Goal: Task Accomplishment & Management: Manage account settings

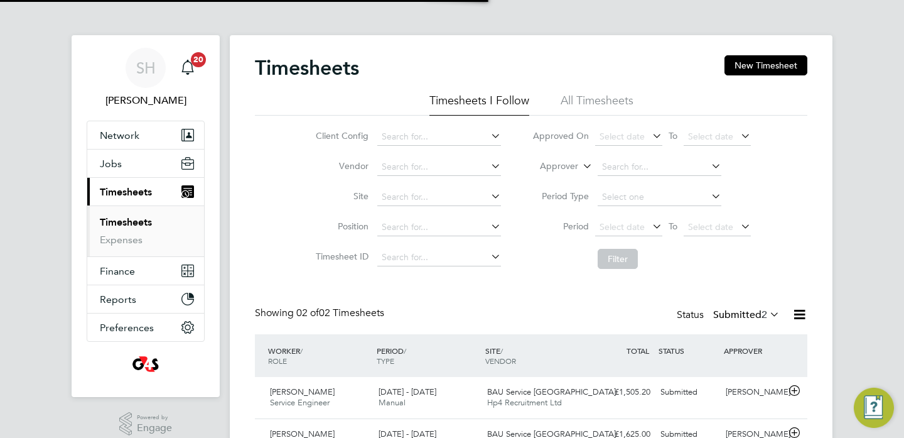
scroll to position [32, 109]
click at [660, 393] on div "Submitted" at bounding box center [688, 392] width 65 height 21
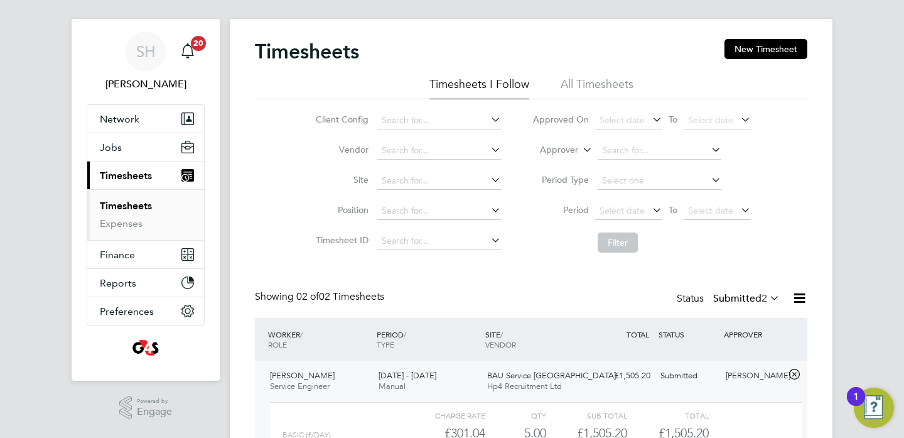
scroll to position [127, 0]
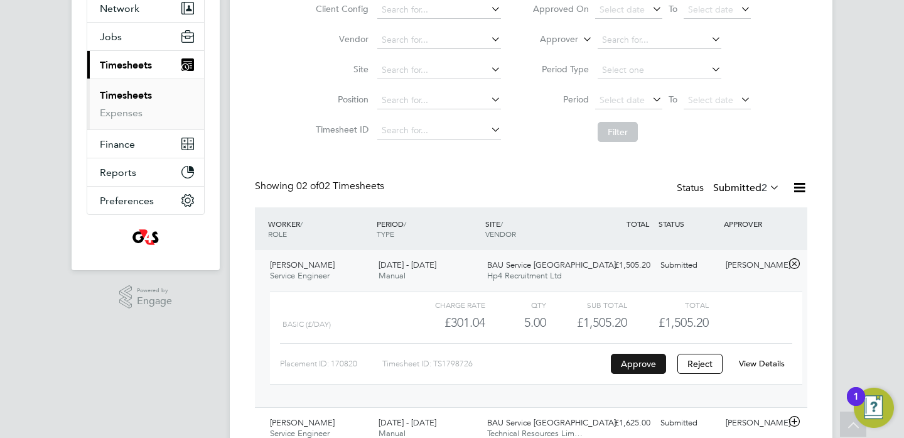
click at [636, 367] on button "Approve" at bounding box center [638, 364] width 55 height 20
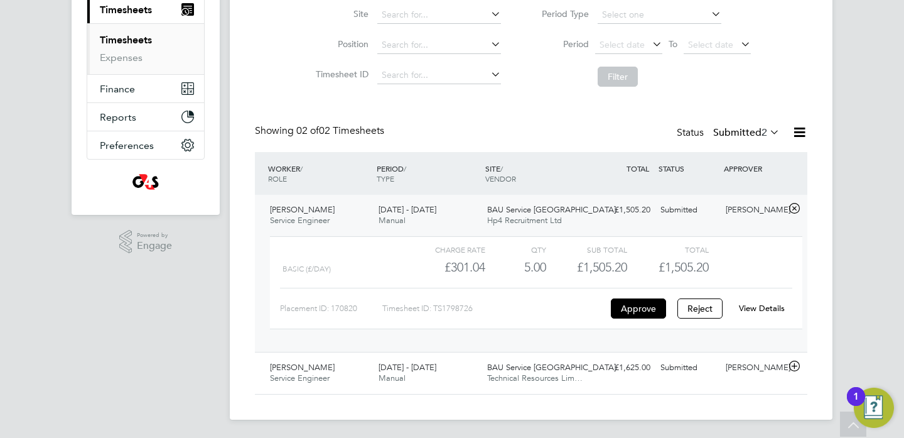
scroll to position [184, 0]
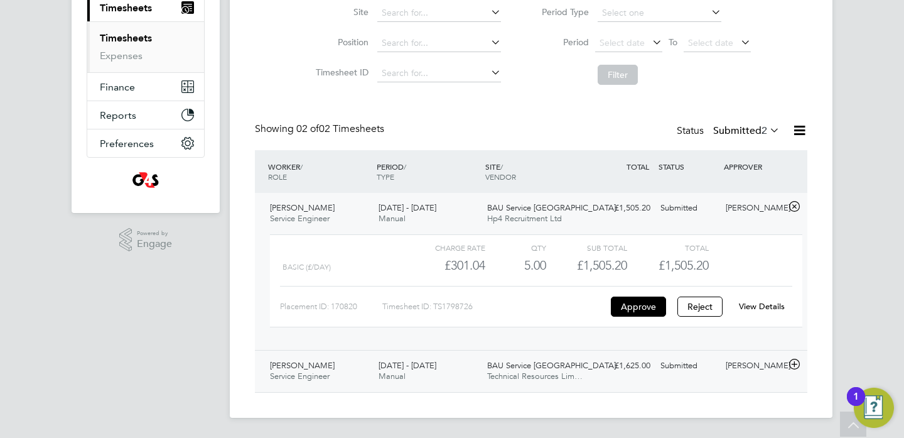
click at [683, 366] on div "Submitted" at bounding box center [688, 366] width 65 height 21
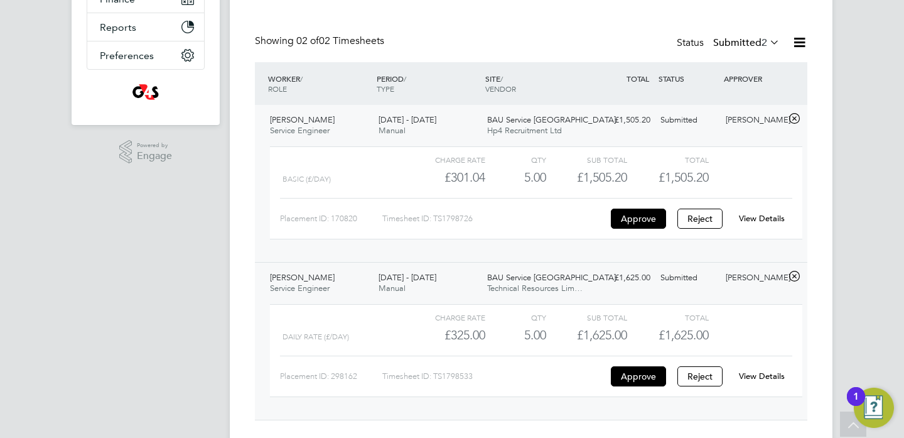
scroll to position [280, 0]
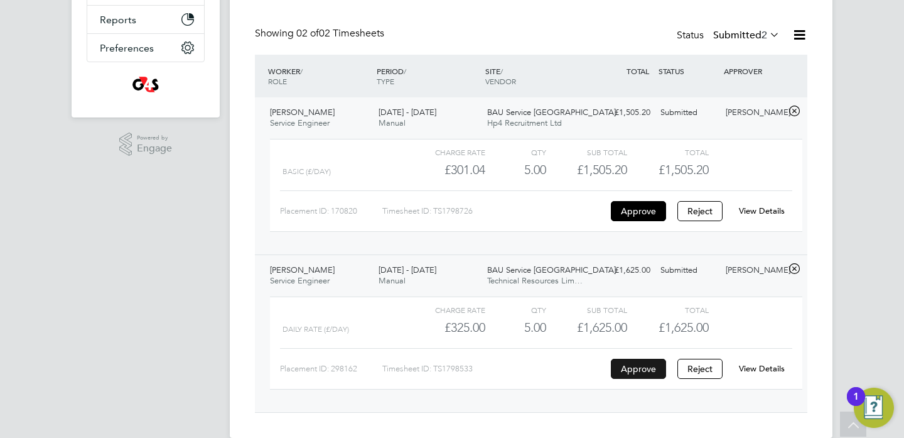
click at [627, 363] on button "Approve" at bounding box center [638, 369] width 55 height 20
click at [659, 369] on button "Approve" at bounding box center [638, 369] width 55 height 20
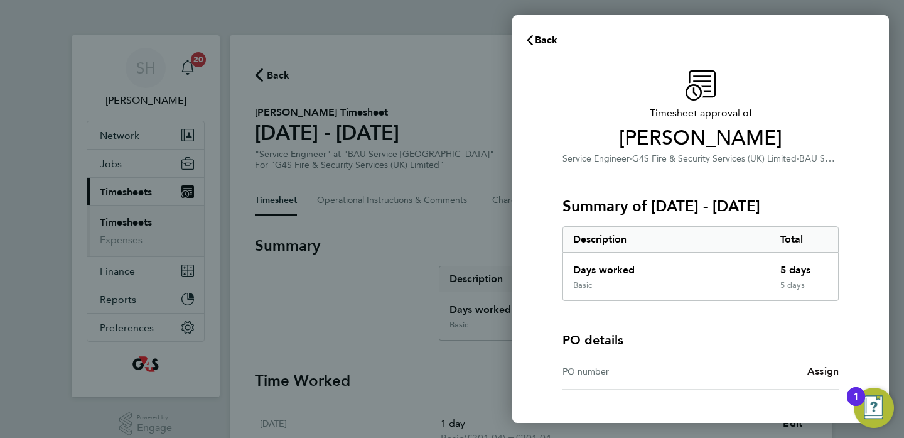
click at [822, 371] on span "Assign" at bounding box center [823, 371] width 31 height 12
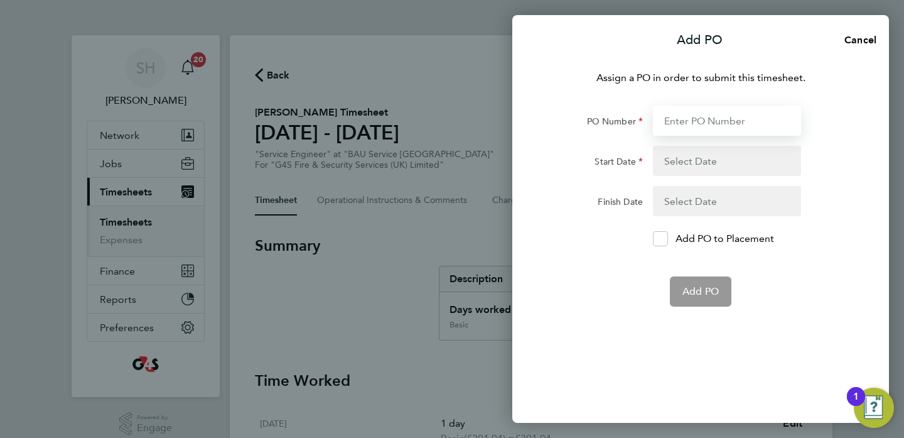
click at [680, 126] on input "PO Number" at bounding box center [727, 121] width 148 height 30
paste input "50CN-BST8729-DH"
type input "50CN-BST8729-DH"
click at [706, 166] on button "button" at bounding box center [727, 161] width 148 height 30
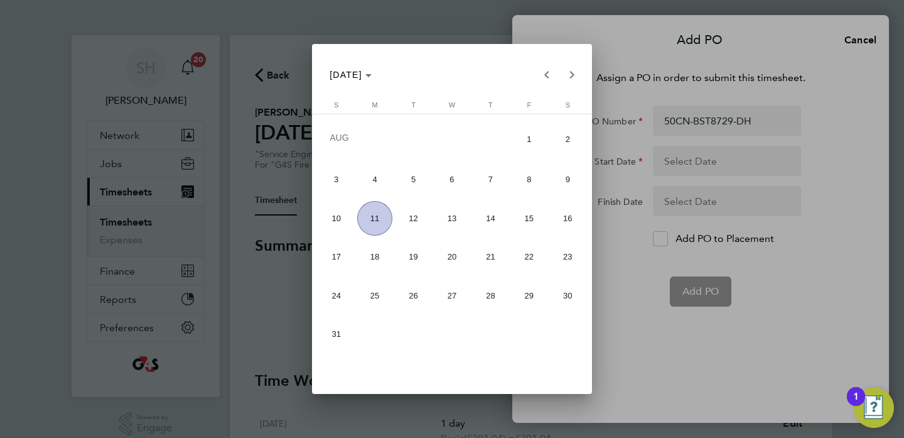
click at [374, 180] on span "4" at bounding box center [374, 179] width 35 height 35
type input "04 Aug 25"
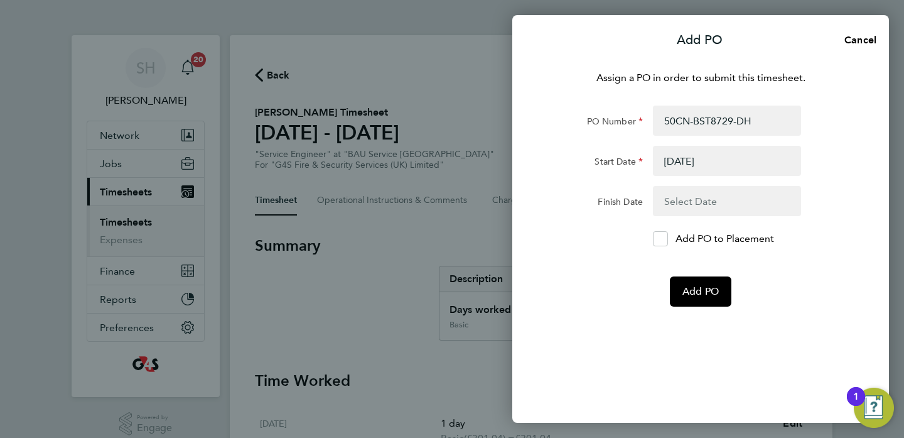
click at [677, 199] on button "button" at bounding box center [727, 201] width 148 height 30
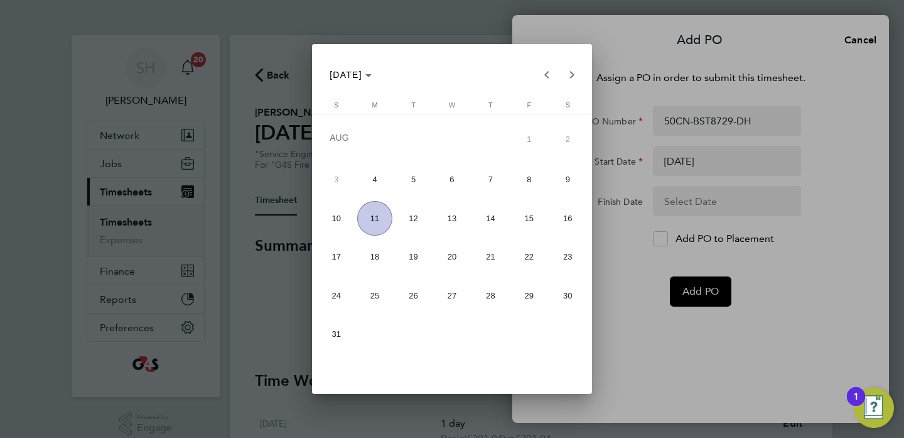
click at [340, 219] on span "10" at bounding box center [336, 218] width 35 height 35
type input "10 Aug 25"
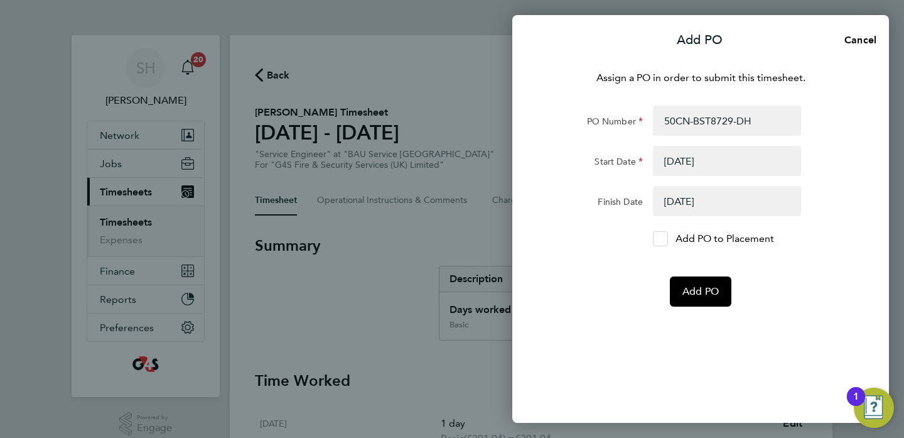
click at [658, 241] on icon at bounding box center [660, 239] width 9 height 8
click at [665, 239] on input "Add PO to Placement" at bounding box center [665, 239] width 0 height 0
click at [697, 288] on button "Add PO" at bounding box center [701, 291] width 62 height 30
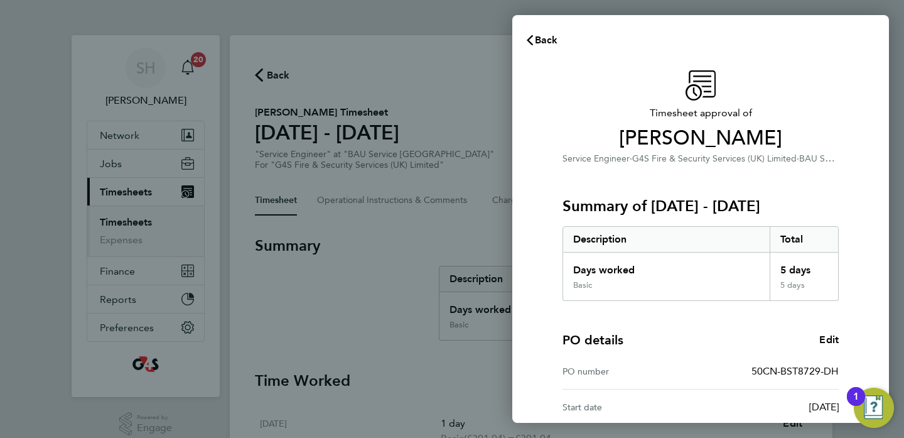
scroll to position [164, 0]
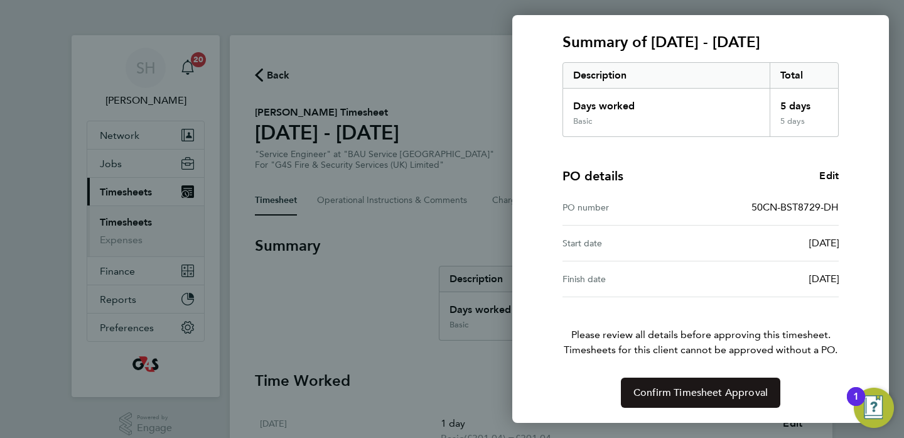
click at [685, 400] on button "Confirm Timesheet Approval" at bounding box center [701, 392] width 160 height 30
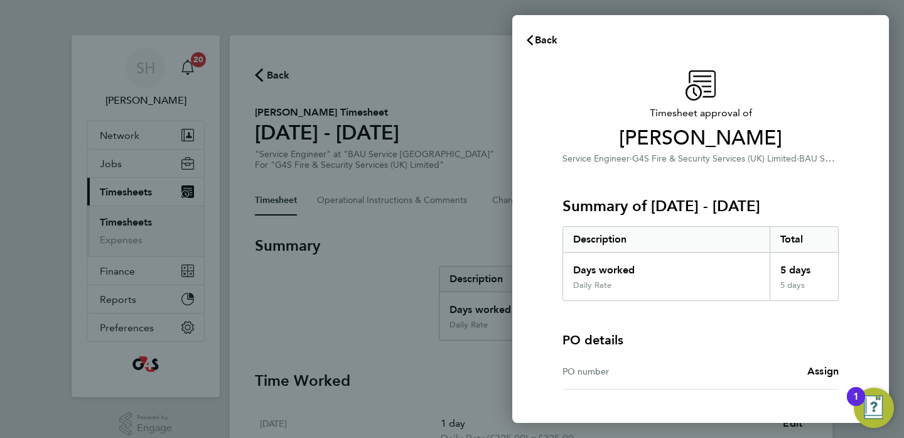
drag, startPoint x: 293, startPoint y: 228, endPoint x: 290, endPoint y: 207, distance: 21.7
click at [293, 222] on div "Back Timesheet approval of Ryan Mitchell Service Engineer · G4S Fire & Security…" at bounding box center [452, 219] width 904 height 438
click at [187, 63] on div "Back Timesheet approval of Ryan Mitchell Service Engineer · G4S Fire & Security…" at bounding box center [452, 219] width 904 height 438
click at [539, 35] on span "Back" at bounding box center [546, 40] width 23 height 12
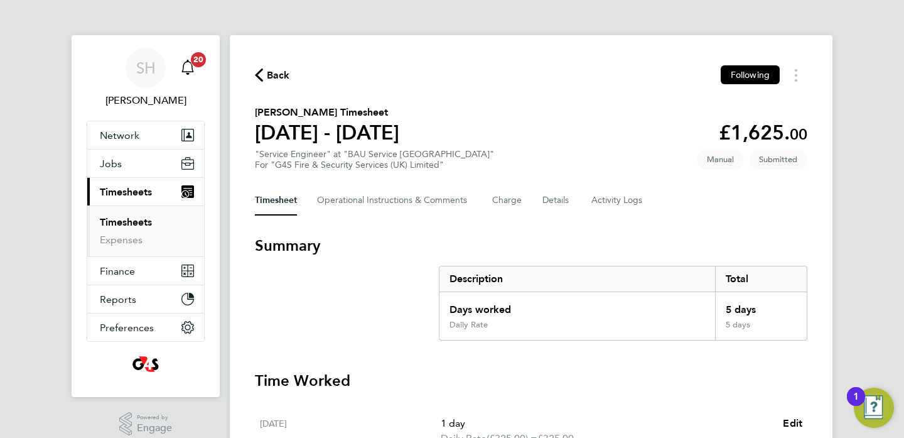
click at [199, 55] on span "20" at bounding box center [198, 59] width 15 height 15
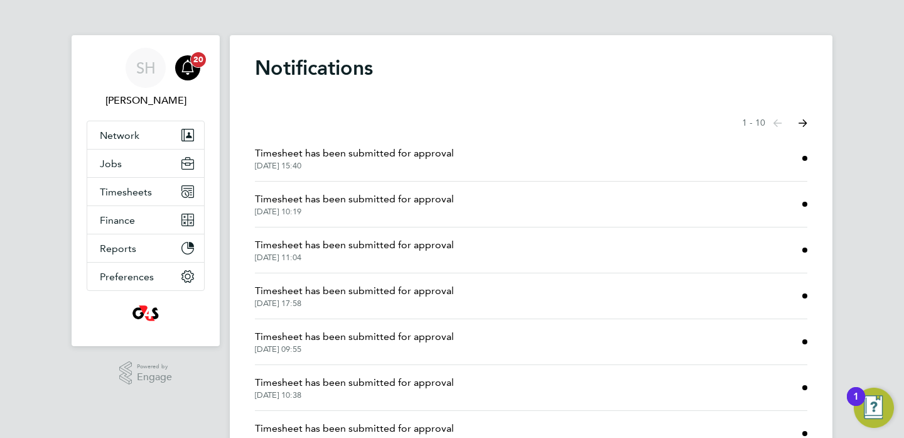
click at [200, 66] on span "20" at bounding box center [198, 59] width 15 height 15
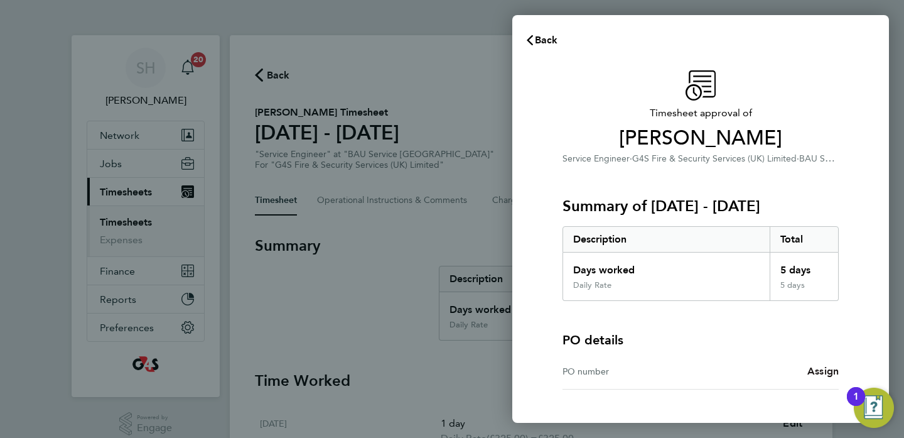
click at [817, 372] on span "Assign" at bounding box center [823, 371] width 31 height 12
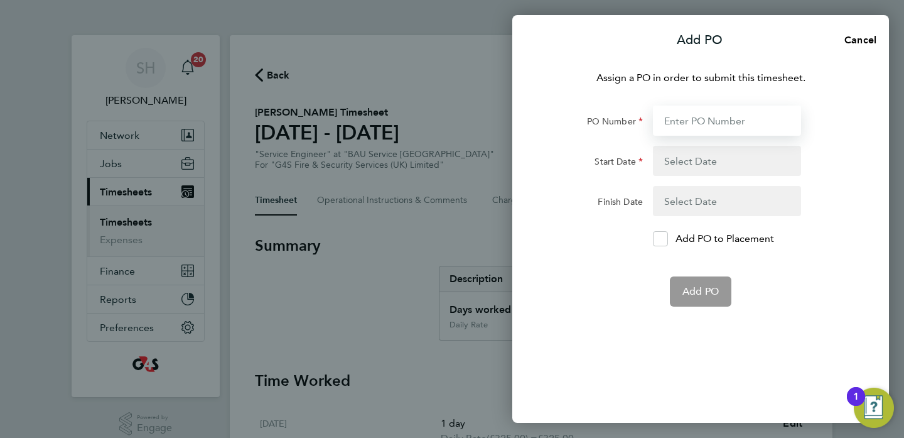
paste input "50CN-BST8730-DH"
type input "50CN-BST8730-DH"
click at [693, 165] on button "button" at bounding box center [727, 161] width 148 height 30
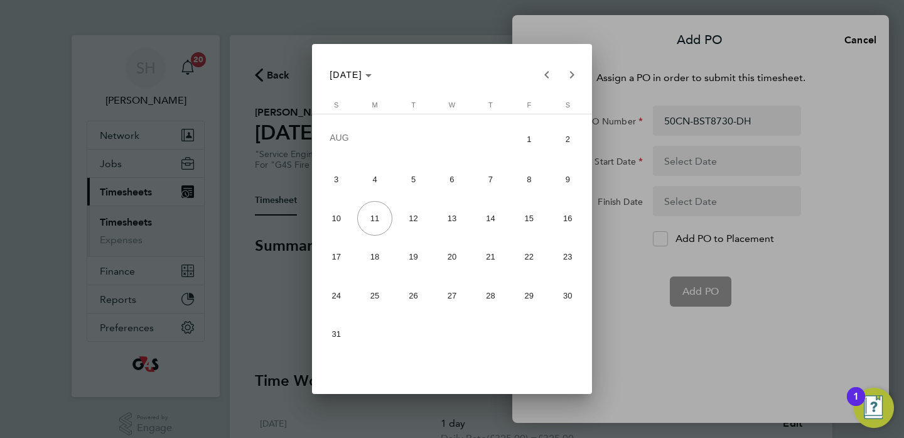
click at [377, 181] on span "4" at bounding box center [374, 179] width 35 height 35
type input "04 Aug 25"
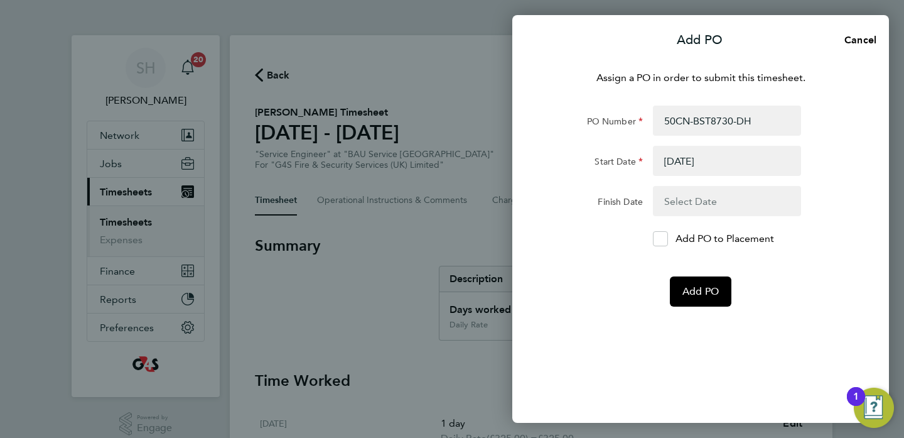
click at [692, 204] on button "button" at bounding box center [727, 201] width 148 height 30
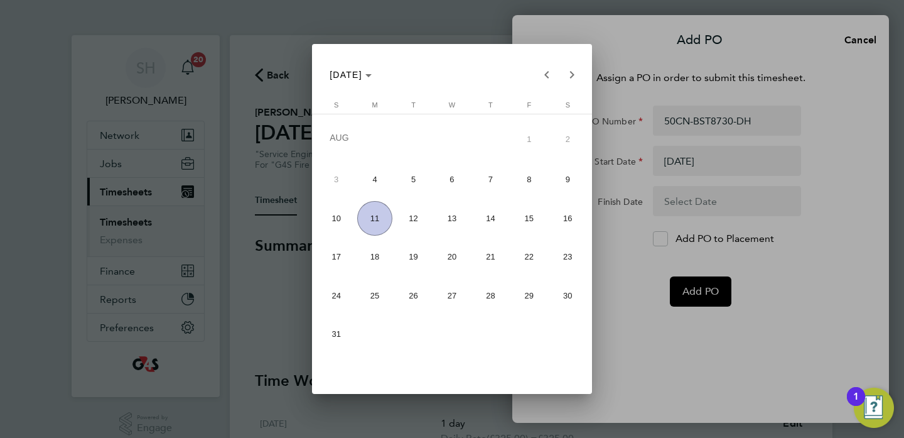
click at [374, 213] on span "11" at bounding box center [374, 218] width 35 height 35
type input "11 Aug 25"
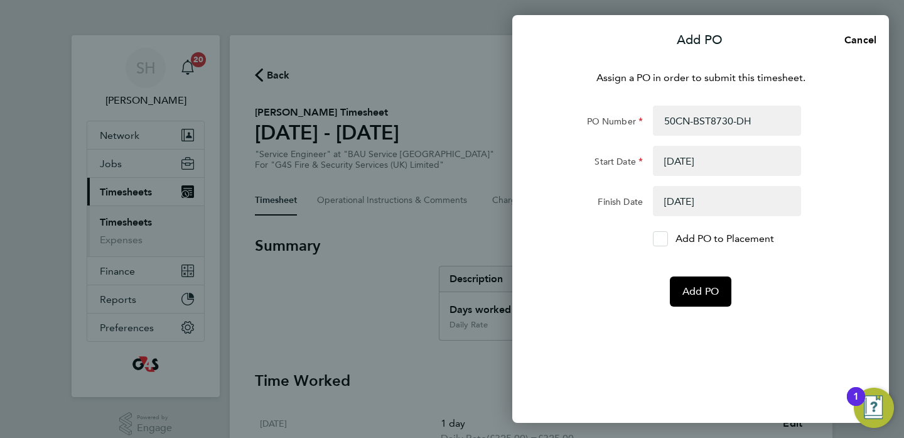
click at [660, 236] on icon at bounding box center [660, 239] width 9 height 8
click at [665, 239] on input "Add PO to Placement" at bounding box center [665, 239] width 0 height 0
click at [690, 296] on span "Add PO" at bounding box center [701, 291] width 36 height 13
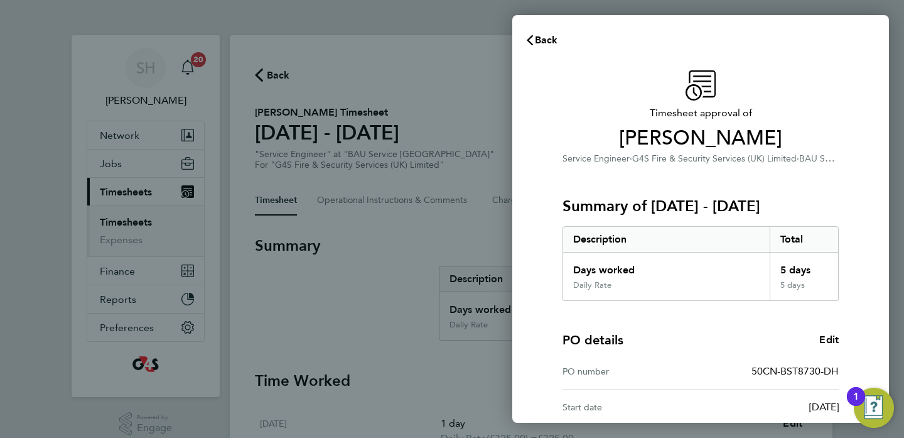
scroll to position [164, 0]
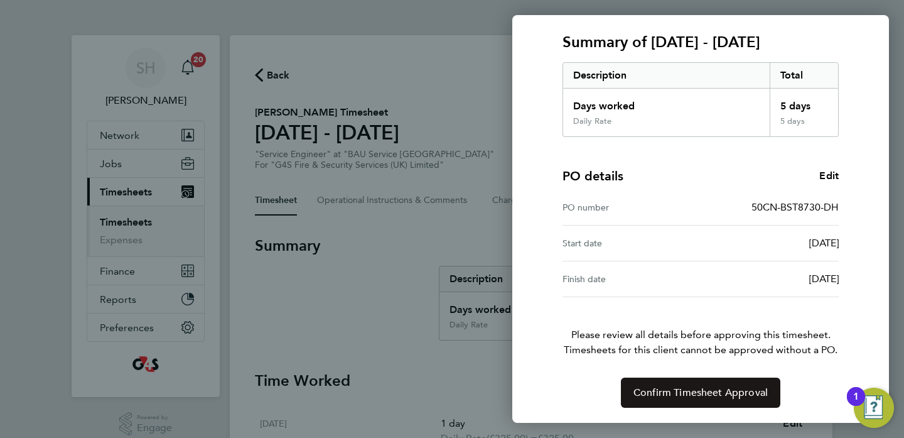
click at [678, 396] on span "Confirm Timesheet Approval" at bounding box center [701, 392] width 134 height 13
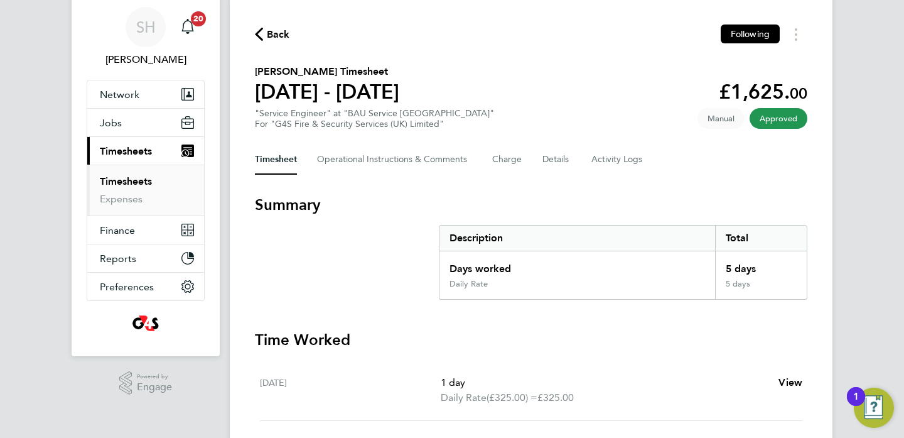
scroll to position [12, 0]
